Goal: Task Accomplishment & Management: Use online tool/utility

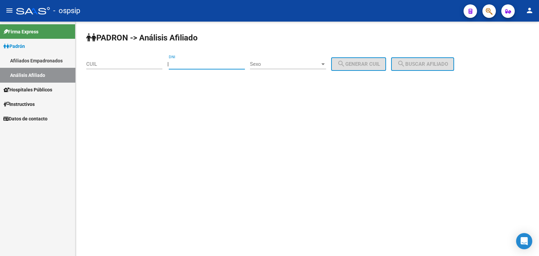
click at [186, 62] on input "DNI" at bounding box center [207, 64] width 76 height 6
type input "20515708"
click at [293, 64] on span "Sexo" at bounding box center [285, 64] width 70 height 6
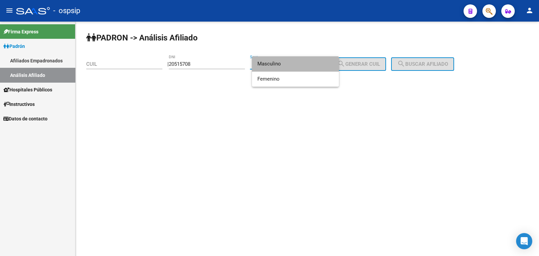
click at [293, 64] on span "Masculino" at bounding box center [295, 63] width 76 height 15
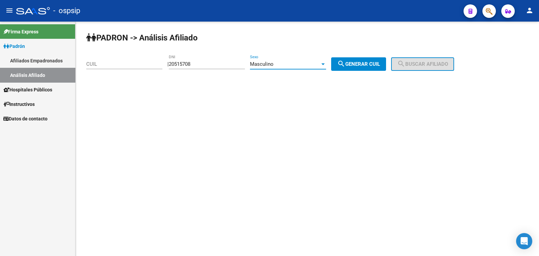
click at [368, 63] on span "search Generar CUIL" at bounding box center [358, 64] width 43 height 6
type input "20-20515708-6"
click at [435, 63] on span "search Buscar afiliado" at bounding box center [422, 64] width 51 height 6
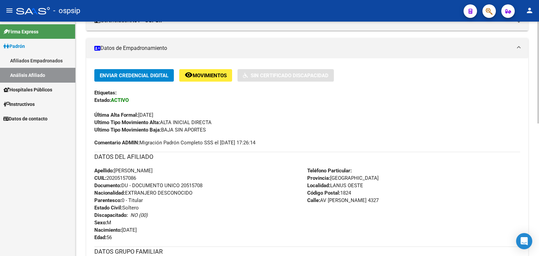
scroll to position [210, 0]
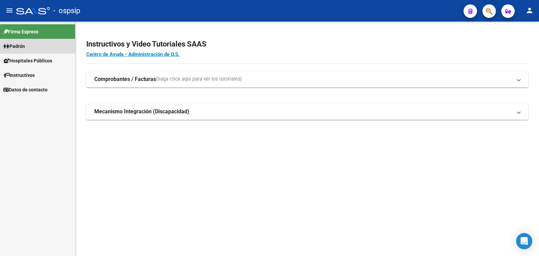
click at [22, 44] on span "Padrón" at bounding box center [14, 45] width 22 height 7
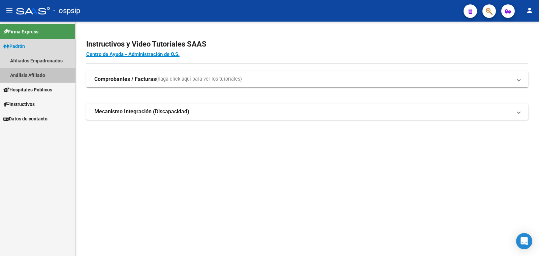
click at [34, 71] on link "Análisis Afiliado" at bounding box center [37, 75] width 75 height 14
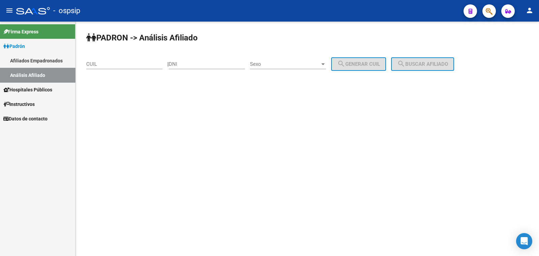
click at [199, 62] on input "DNI" at bounding box center [207, 64] width 76 height 6
type input "20515708"
click at [287, 61] on span "Sexo" at bounding box center [285, 64] width 70 height 6
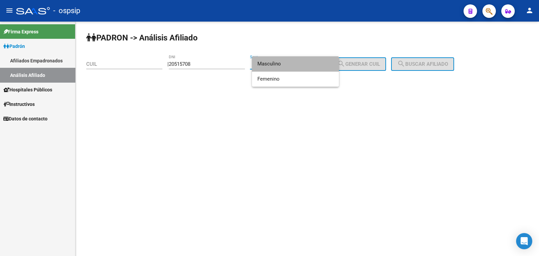
drag, startPoint x: 287, startPoint y: 61, endPoint x: 381, endPoint y: 56, distance: 93.4
click at [342, 61] on div "Masculino Femenino" at bounding box center [269, 128] width 539 height 256
click at [301, 65] on span "Masculino" at bounding box center [295, 63] width 76 height 15
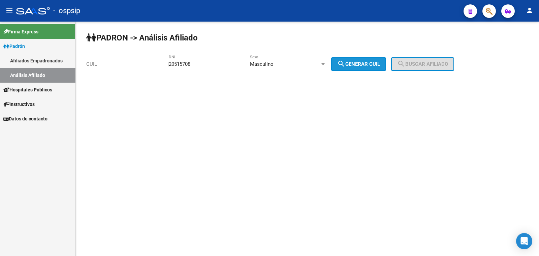
drag, startPoint x: 364, startPoint y: 65, endPoint x: 412, endPoint y: 65, distance: 47.1
click at [375, 65] on span "search Generar CUIL" at bounding box center [358, 64] width 43 height 6
type input "20-20515708-6"
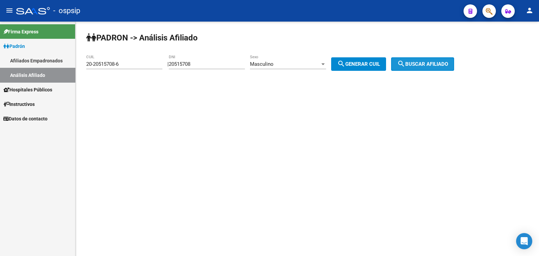
click at [416, 65] on span "search Buscar afiliado" at bounding box center [422, 64] width 51 height 6
